Goal: Task Accomplishment & Management: Manage account settings

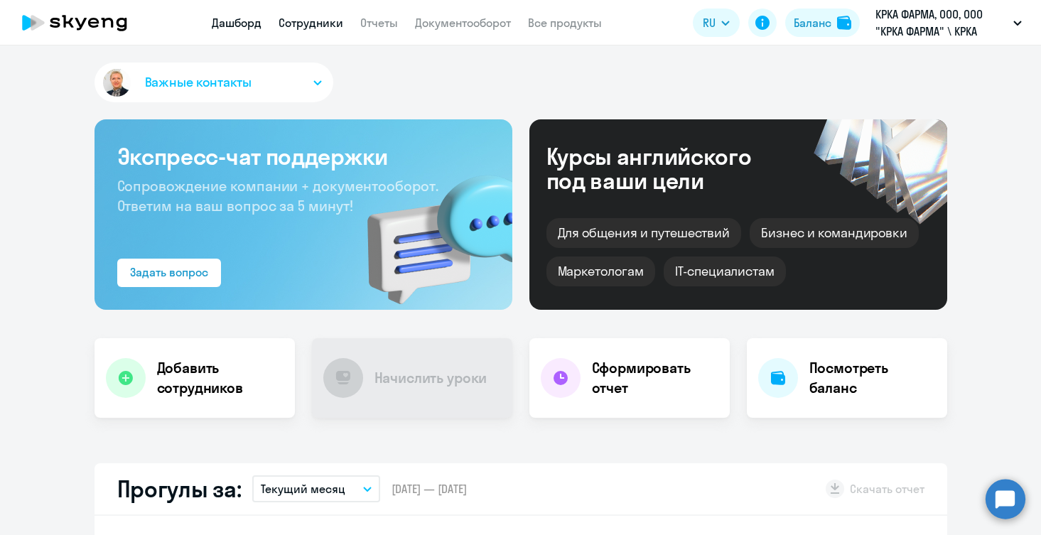
click at [308, 21] on link "Сотрудники" at bounding box center [310, 23] width 65 height 14
select select "30"
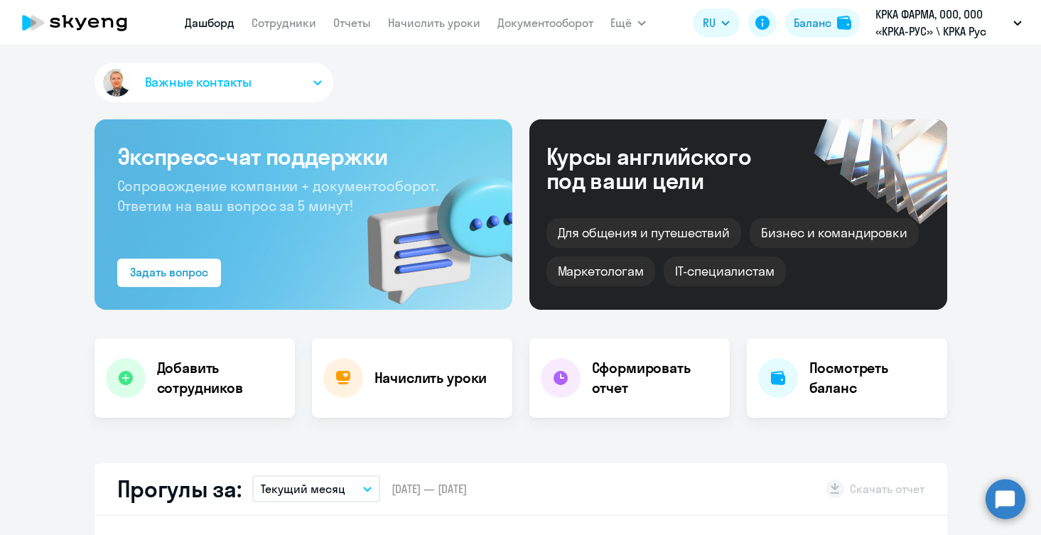
select select "30"
click at [283, 23] on link "Сотрудники" at bounding box center [283, 23] width 65 height 14
select select "30"
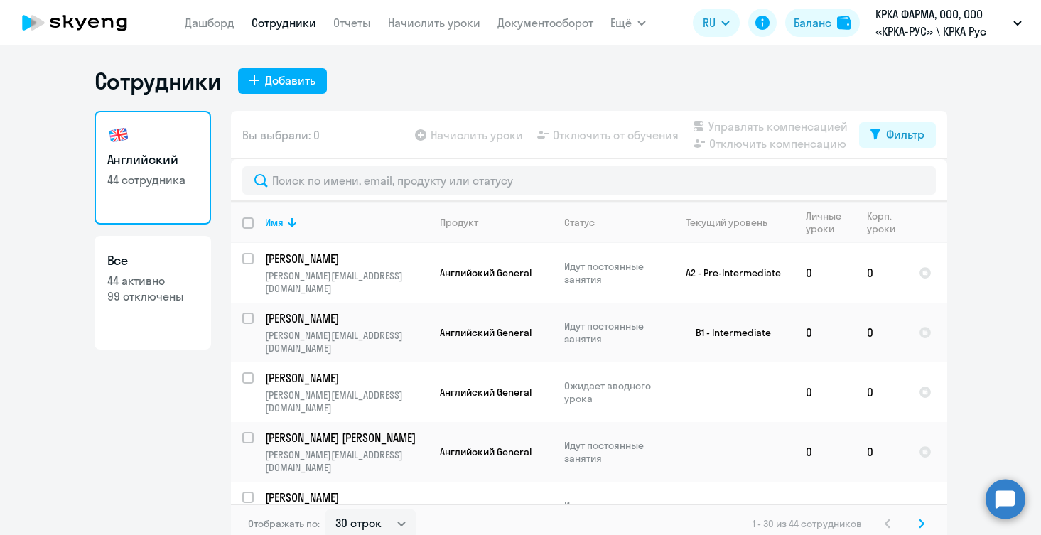
click at [422, 136] on app-table-action-button "Начислить уроки" at bounding box center [467, 134] width 111 height 17
click at [343, 18] on link "Отчеты" at bounding box center [352, 23] width 38 height 14
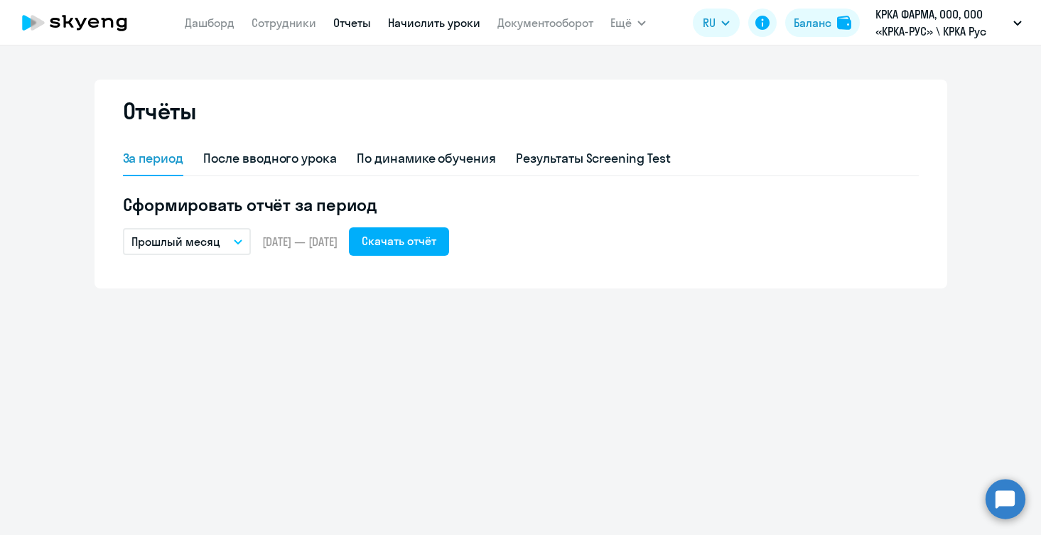
click at [438, 26] on link "Начислить уроки" at bounding box center [434, 23] width 92 height 14
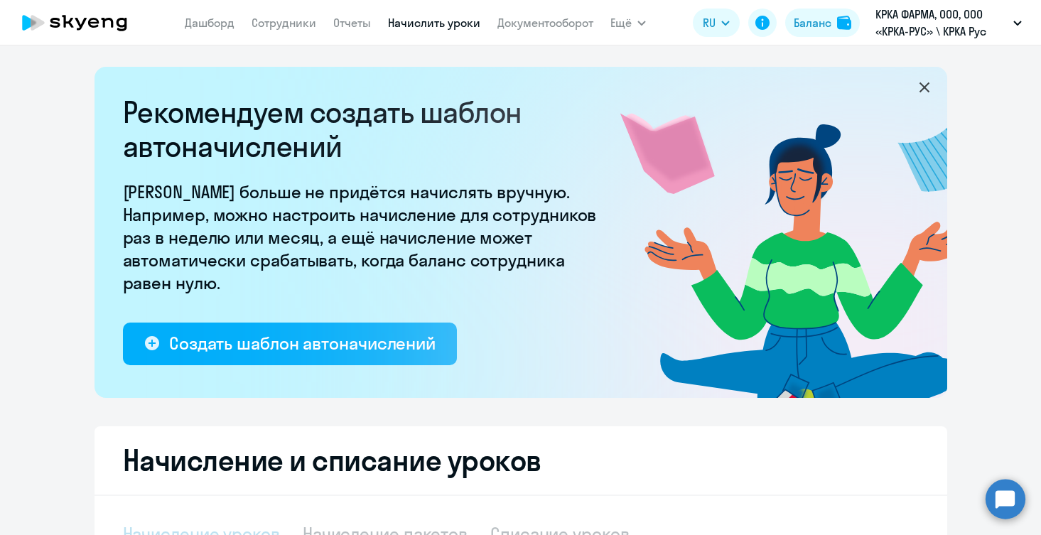
select select "10"
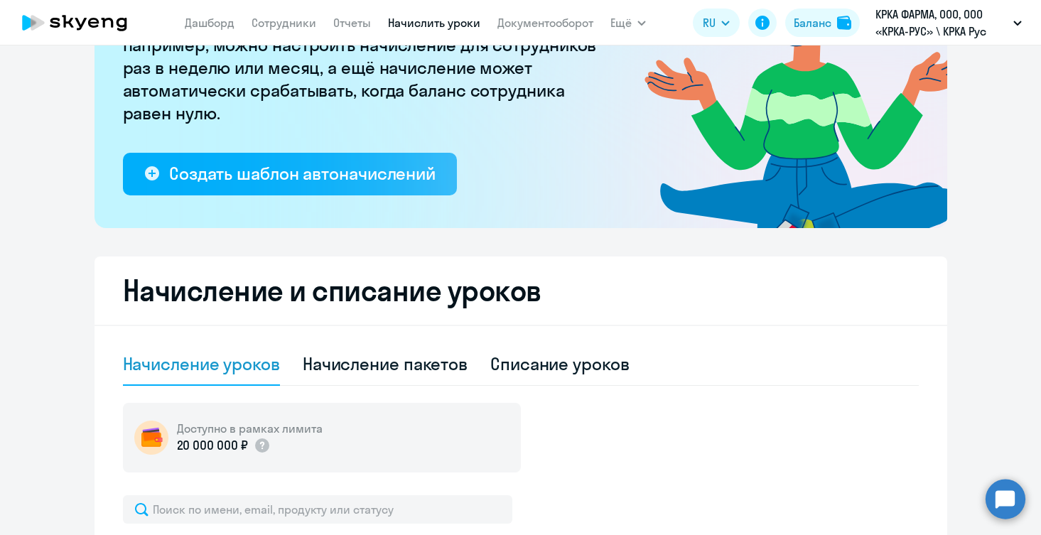
scroll to position [170, 0]
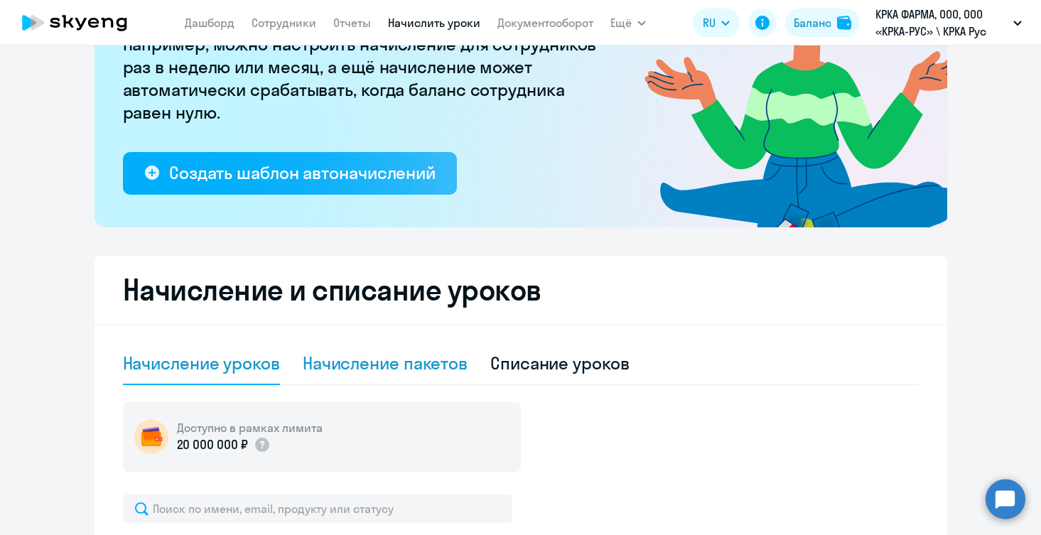
click at [396, 365] on div "Начисление пакетов" at bounding box center [385, 363] width 165 height 23
select select "10"
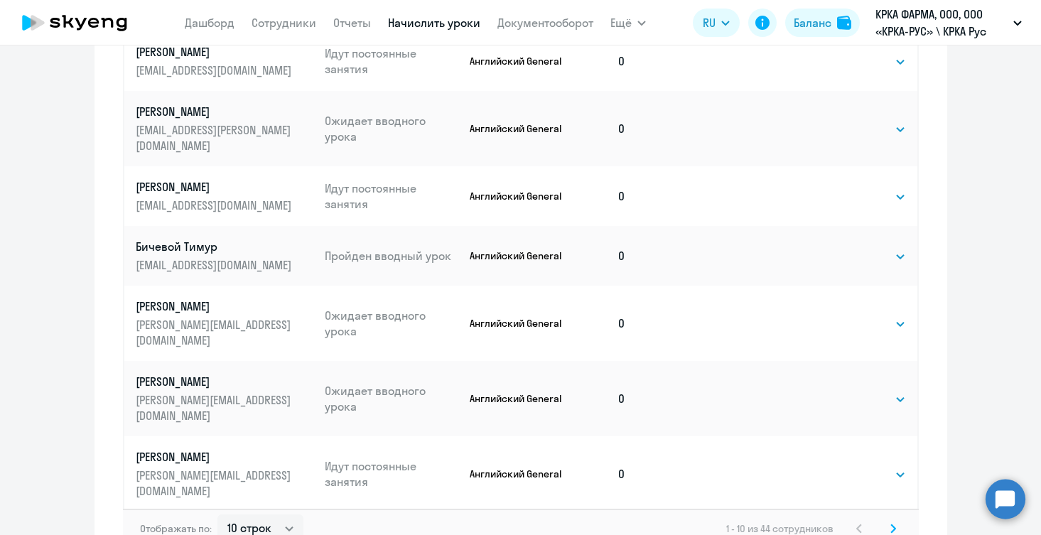
scroll to position [856, 0]
